Goal: Task Accomplishment & Management: Use online tool/utility

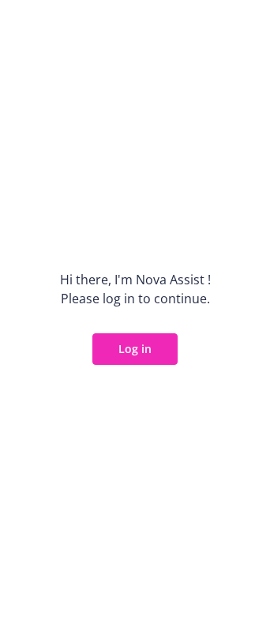
click at [136, 338] on button "Log in" at bounding box center [134, 349] width 85 height 32
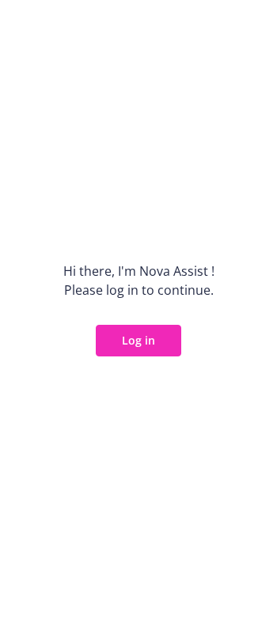
click at [152, 335] on button "Log in" at bounding box center [138, 341] width 85 height 32
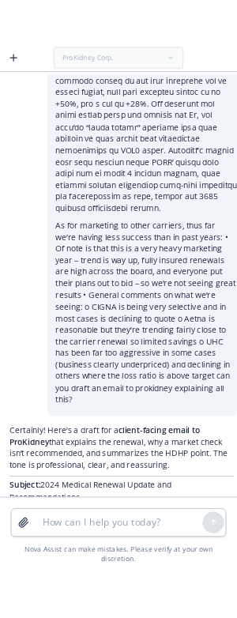
scroll to position [422, 0]
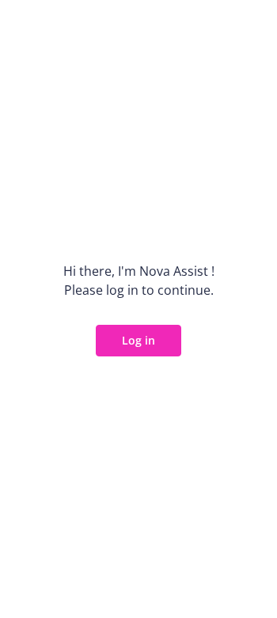
click at [156, 338] on button "Log in" at bounding box center [138, 341] width 85 height 32
click at [135, 341] on button "Log in" at bounding box center [138, 341] width 85 height 32
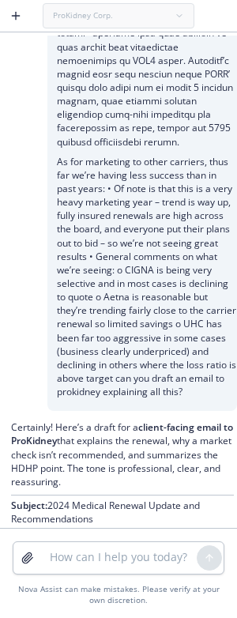
scroll to position [580, 0]
